Goal: Information Seeking & Learning: Learn about a topic

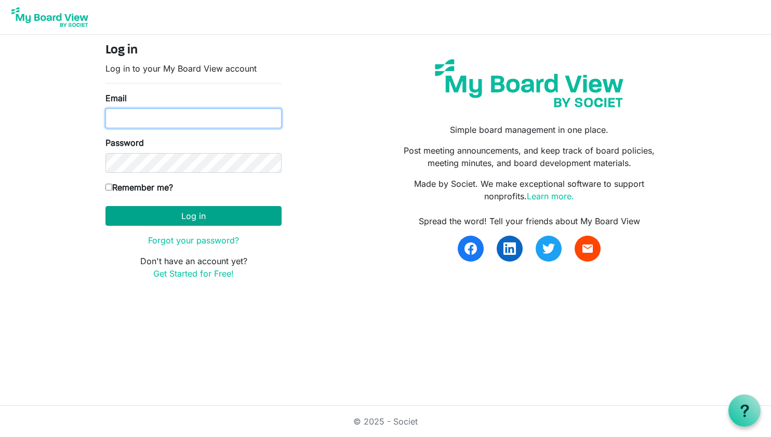
type input "[EMAIL_ADDRESS][DOMAIN_NAME]"
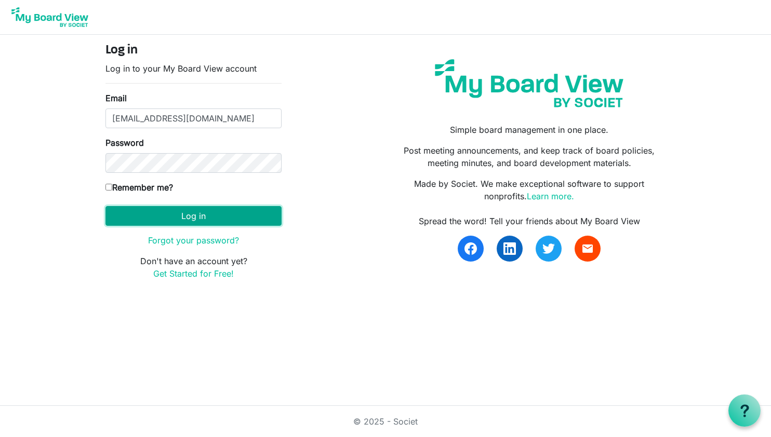
click at [176, 213] on button "Log in" at bounding box center [193, 216] width 176 height 20
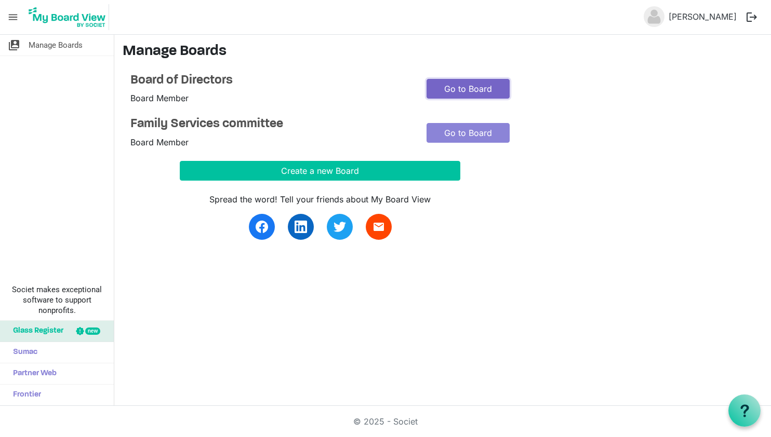
click at [443, 84] on link "Go to Board" at bounding box center [467, 89] width 83 height 20
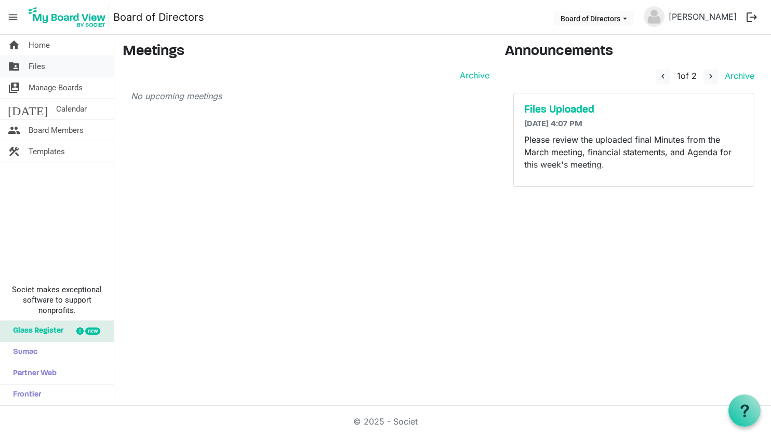
click at [42, 71] on span "Files" at bounding box center [37, 66] width 17 height 21
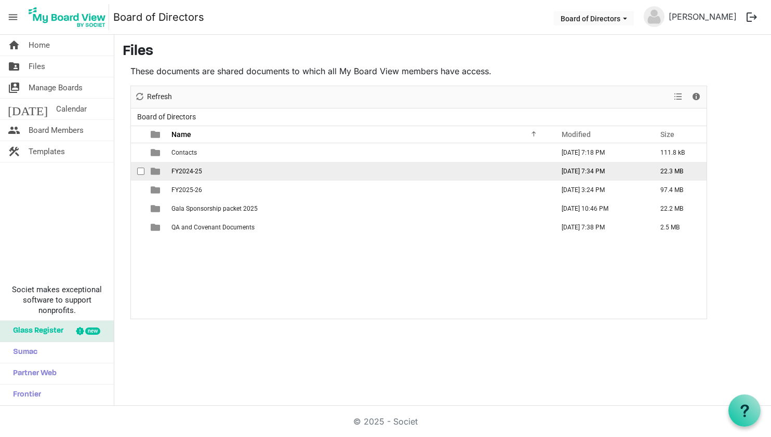
click at [590, 174] on td "August 24, 2025 7:34 PM" at bounding box center [600, 171] width 99 height 19
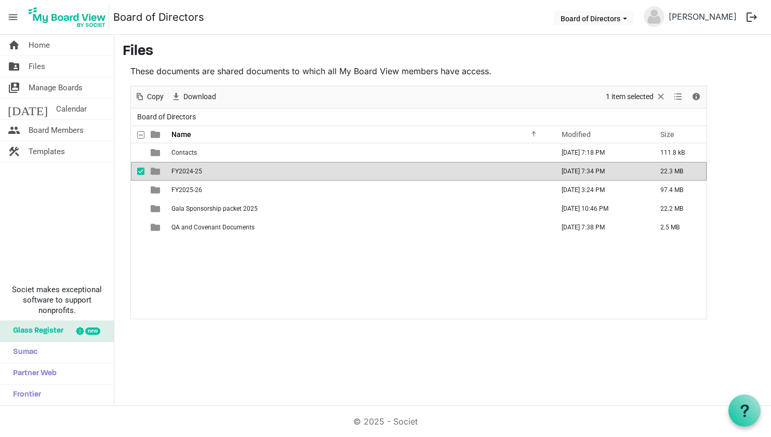
click at [590, 174] on td "August 24, 2025 7:34 PM" at bounding box center [600, 171] width 99 height 19
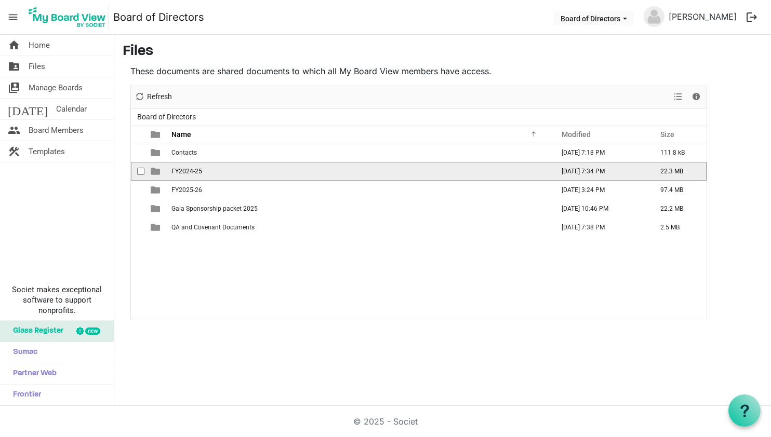
click at [590, 174] on td "August 24, 2025 7:34 PM" at bounding box center [600, 171] width 99 height 19
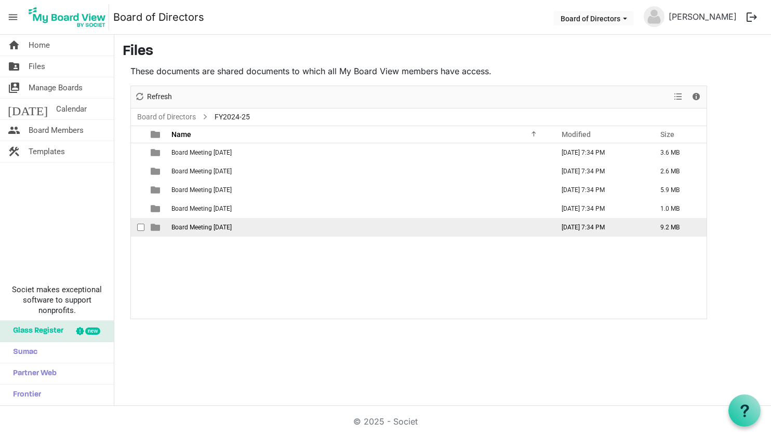
click at [191, 228] on span "Board Meeting May 29 2025" at bounding box center [201, 227] width 60 height 7
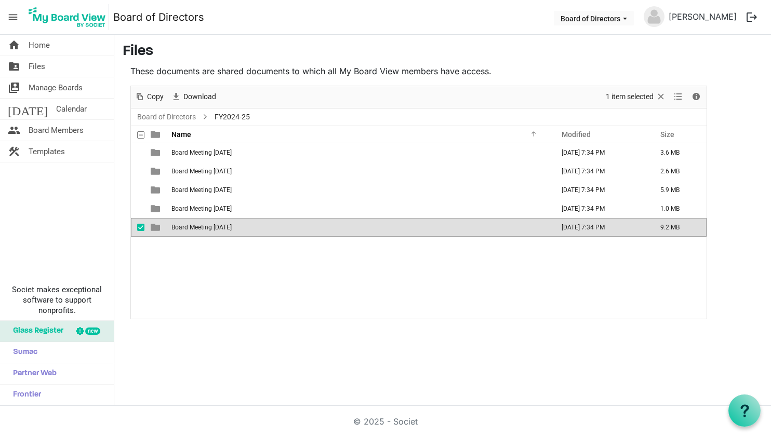
click at [191, 228] on span "Board Meeting May 29 2025" at bounding box center [201, 227] width 60 height 7
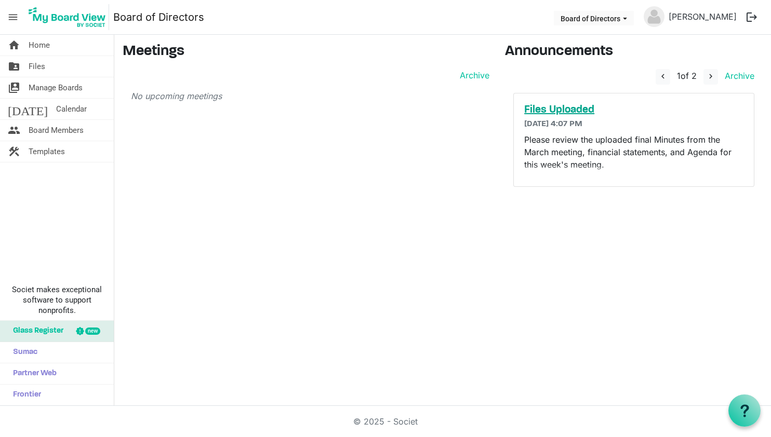
click at [545, 110] on h5 "Files Uploaded" at bounding box center [633, 110] width 219 height 12
click at [36, 47] on span "Home" at bounding box center [39, 45] width 21 height 21
click at [32, 65] on span "Files" at bounding box center [37, 66] width 17 height 21
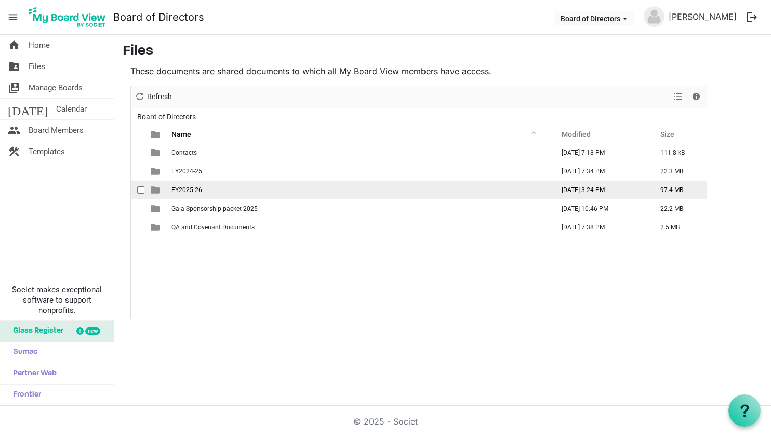
click at [212, 188] on td "FY2025-26" at bounding box center [359, 190] width 382 height 19
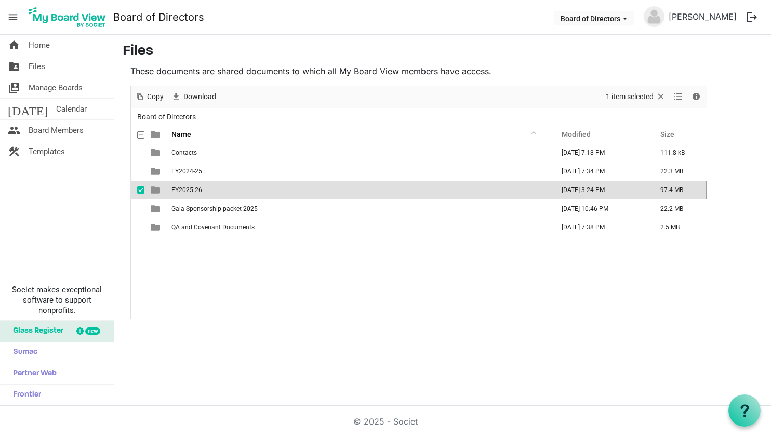
click at [212, 188] on td "FY2025-26" at bounding box center [359, 190] width 382 height 19
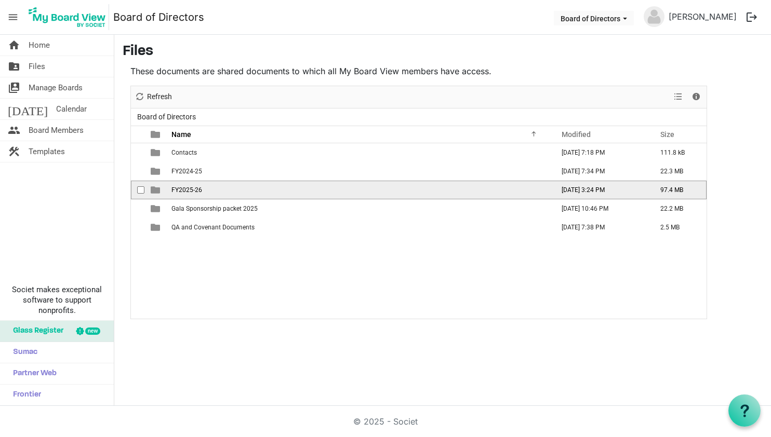
click at [212, 188] on td "FY2025-26" at bounding box center [359, 190] width 382 height 19
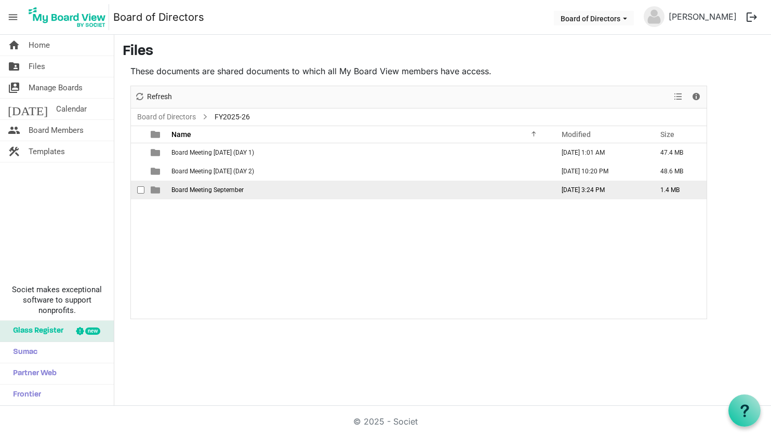
click at [180, 189] on span "Board Meeting September" at bounding box center [207, 189] width 72 height 7
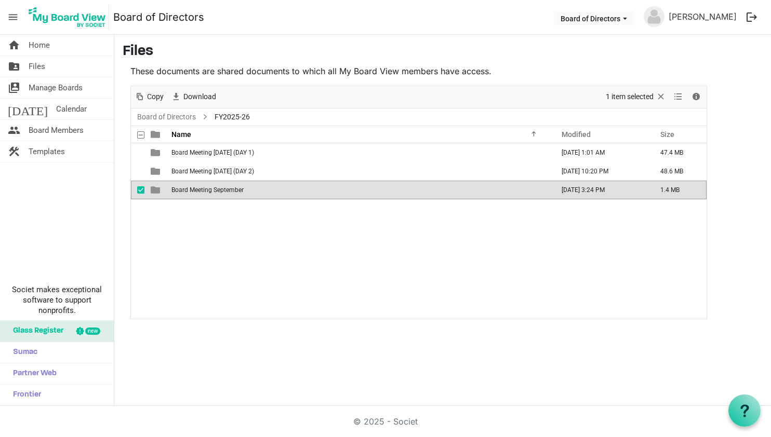
click at [180, 189] on span "Board Meeting September" at bounding box center [207, 189] width 72 height 7
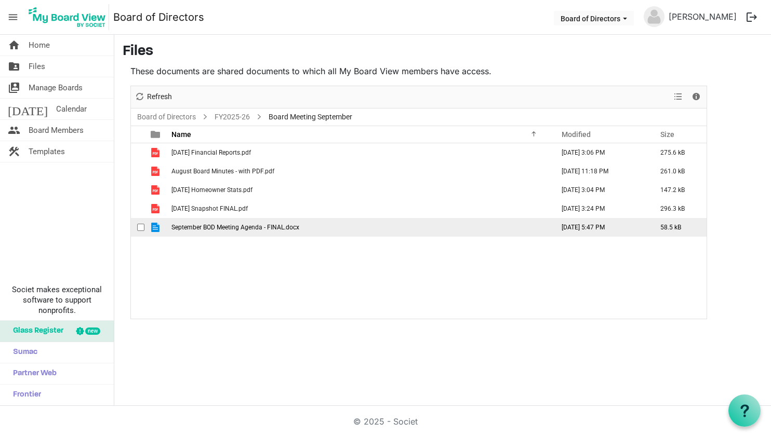
click at [252, 228] on span "September BOD Meeting Agenda - FINAL.docx" at bounding box center [235, 227] width 128 height 7
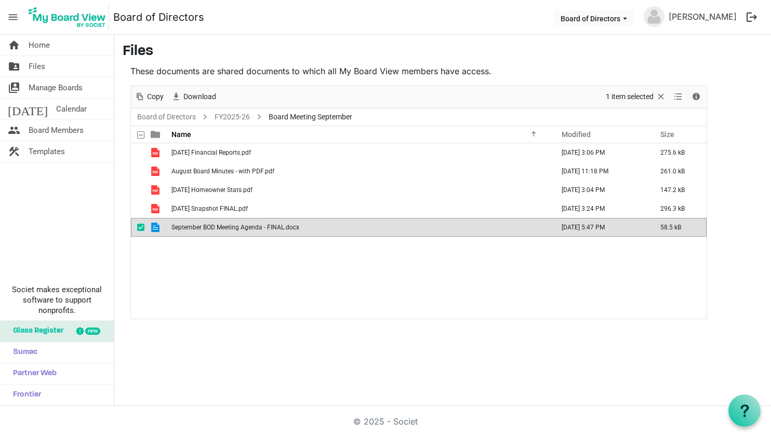
click at [252, 228] on span "September BOD Meeting Agenda - FINAL.docx" at bounding box center [235, 227] width 128 height 7
click at [247, 231] on span "September BOD Meeting Agenda - FINAL.docx" at bounding box center [235, 227] width 128 height 7
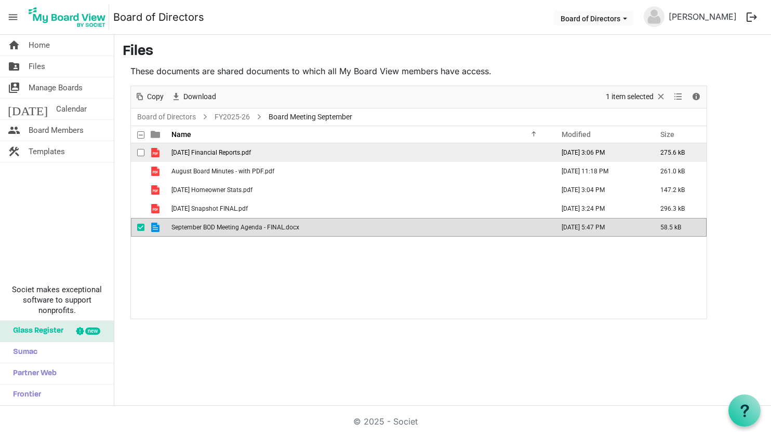
click at [222, 149] on span "2025.08.31 Financial Reports.pdf" at bounding box center [210, 152] width 79 height 7
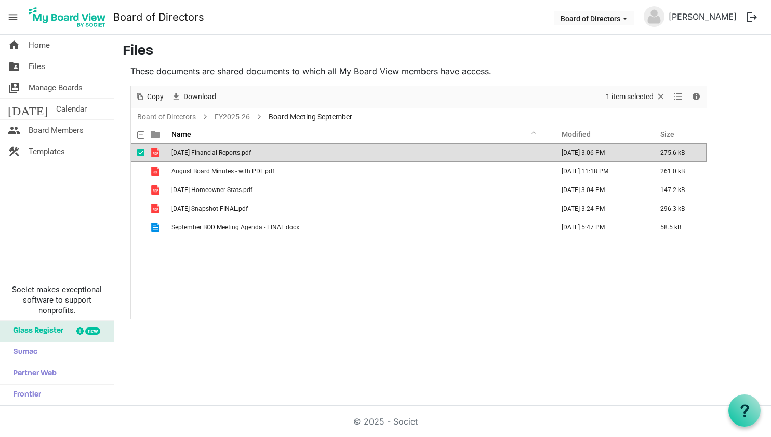
click at [222, 149] on span "2025.08.31 Financial Reports.pdf" at bounding box center [210, 152] width 79 height 7
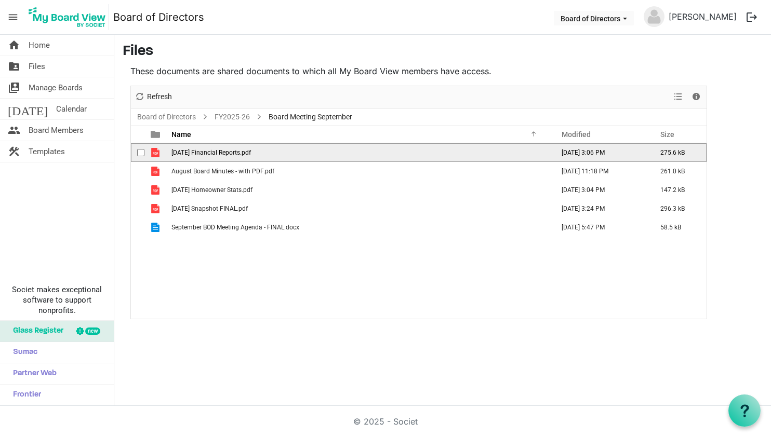
click at [222, 149] on span "2025.08.31 Financial Reports.pdf" at bounding box center [210, 152] width 79 height 7
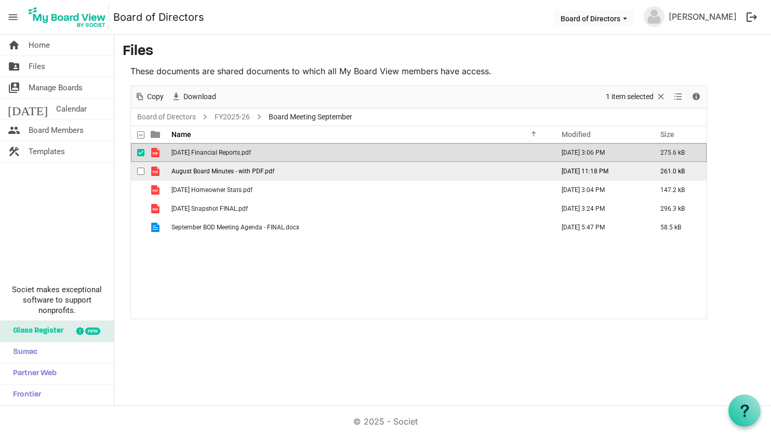
click at [243, 170] on span "August Board Minutes - with PDF.pdf" at bounding box center [222, 171] width 103 height 7
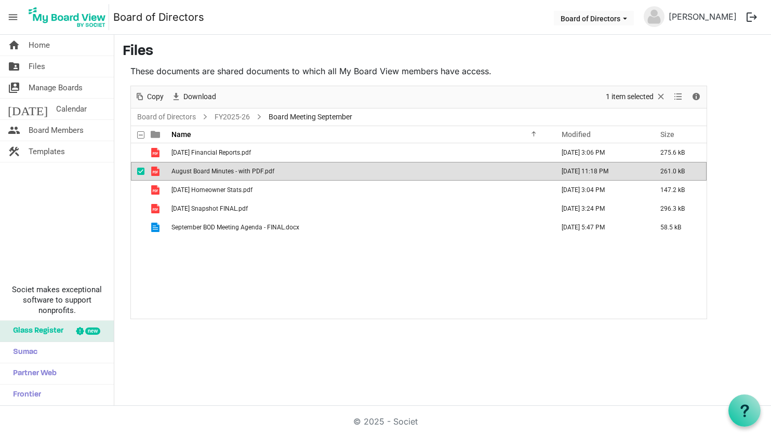
click at [243, 170] on span "August Board Minutes - with PDF.pdf" at bounding box center [222, 171] width 103 height 7
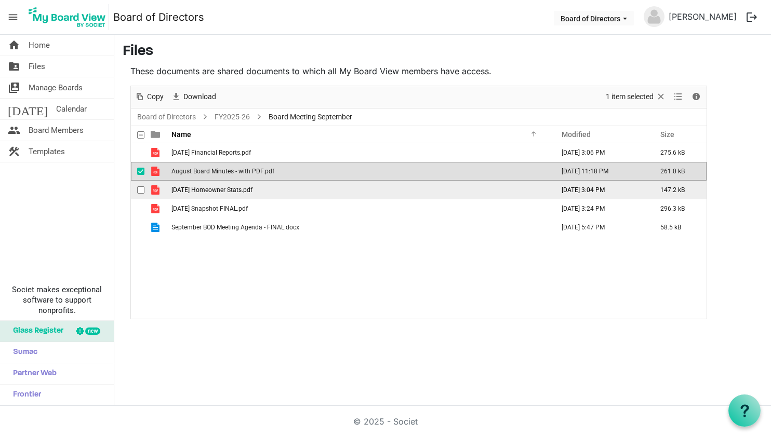
click at [190, 196] on td "Sep. 25 Homeowner Stats.pdf" at bounding box center [359, 190] width 382 height 19
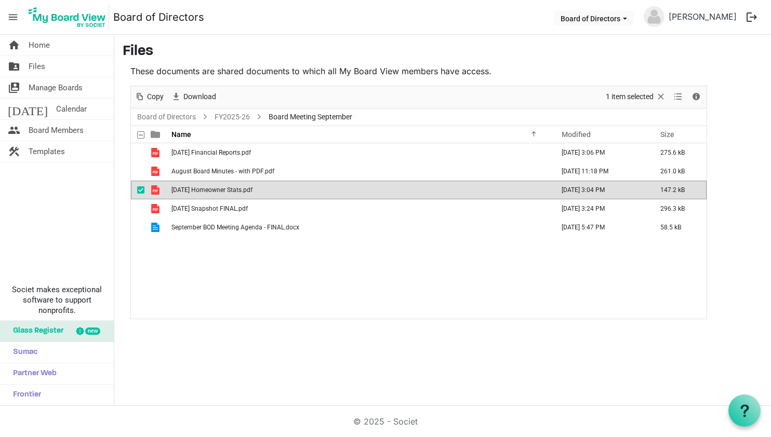
click at [190, 196] on td "Sep. 25 Homeowner Stats.pdf" at bounding box center [359, 190] width 382 height 19
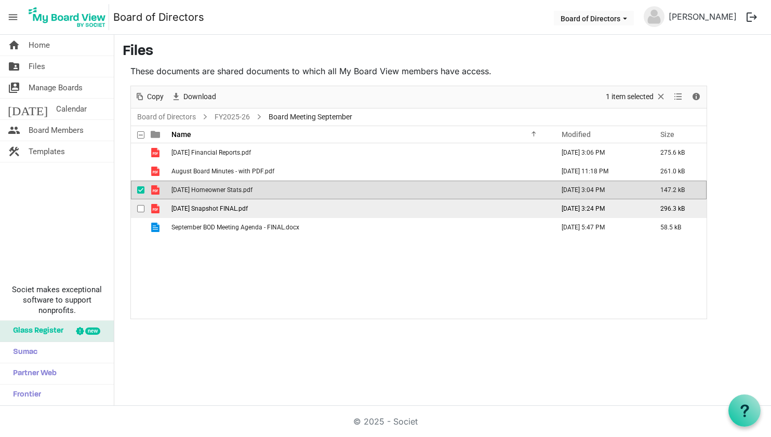
click at [199, 213] on td "September 2025 Snapshot FINAL.pdf" at bounding box center [359, 208] width 382 height 19
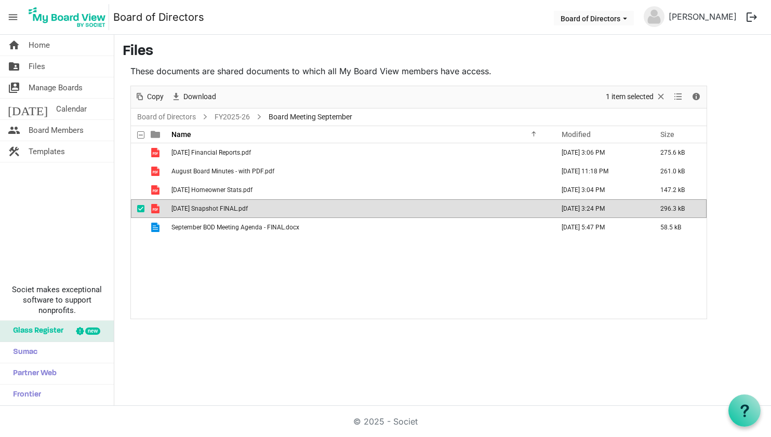
click at [199, 213] on td "September 2025 Snapshot FINAL.pdf" at bounding box center [359, 208] width 382 height 19
